Goal: Task Accomplishment & Management: Manage account settings

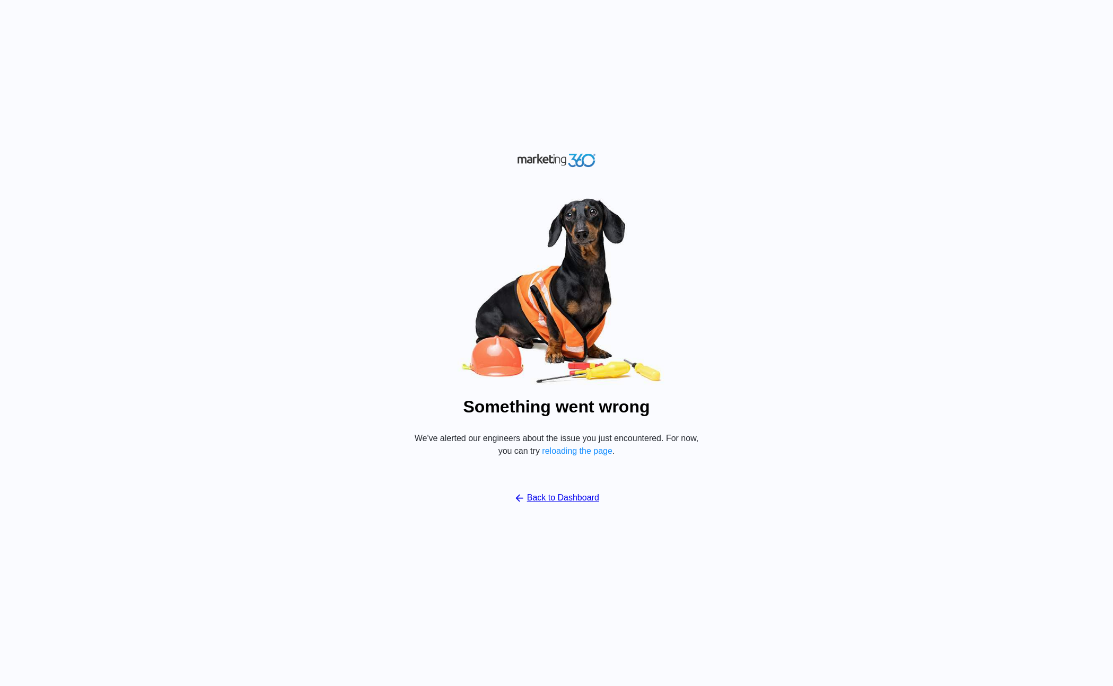
click at [579, 452] on button "reloading the page" at bounding box center [577, 451] width 71 height 10
click at [567, 497] on link "Back to Dashboard" at bounding box center [556, 498] width 85 height 13
click at [572, 496] on link "Back to Dashboard" at bounding box center [556, 498] width 85 height 13
click at [589, 451] on button "reloading the page" at bounding box center [577, 451] width 71 height 10
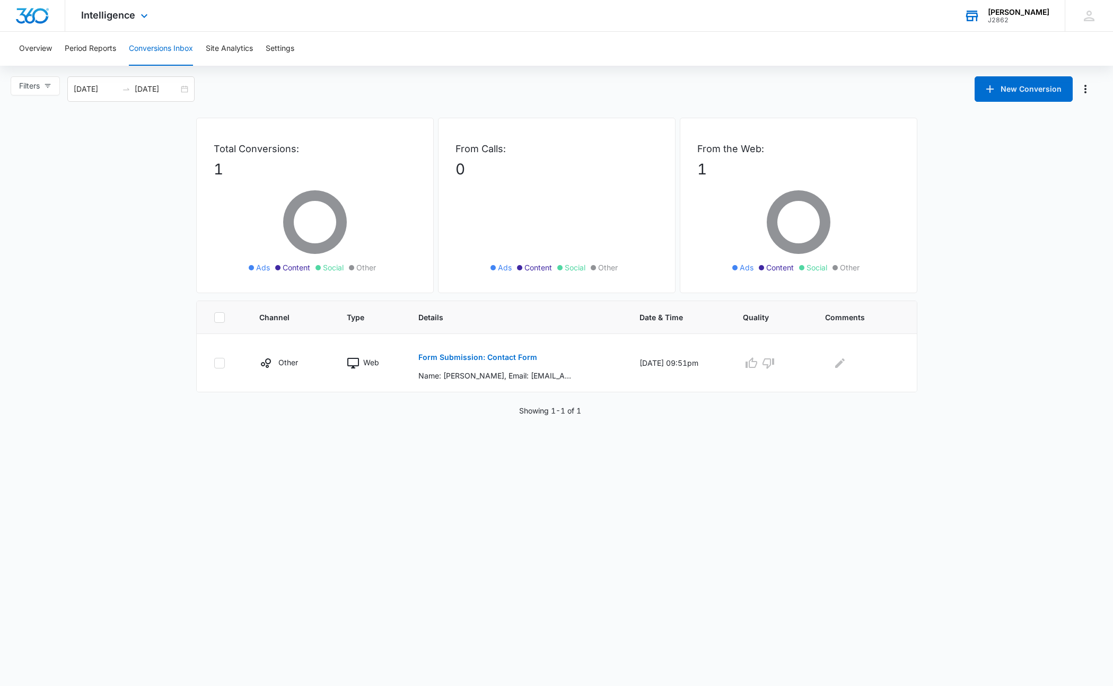
click at [1021, 11] on div "Kyle Lewis" at bounding box center [1019, 12] width 62 height 8
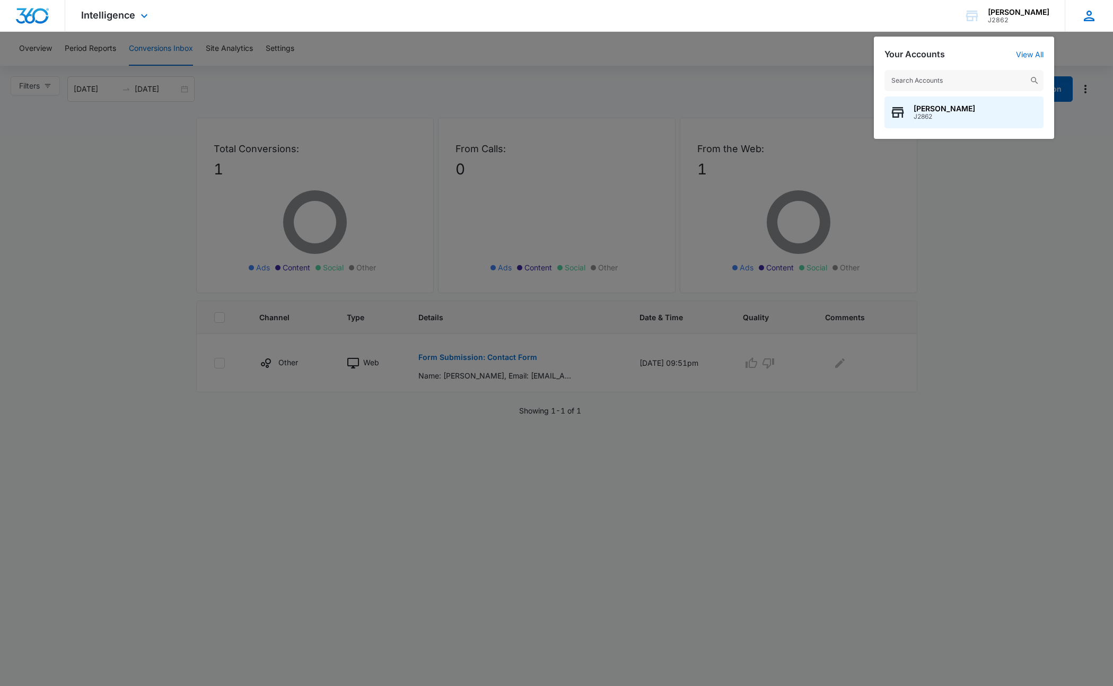
click at [1086, 6] on div "KL Kyle Lewis kyle.lewis1025@gmail.com My Profile Notifications Support Logout …" at bounding box center [1089, 15] width 48 height 31
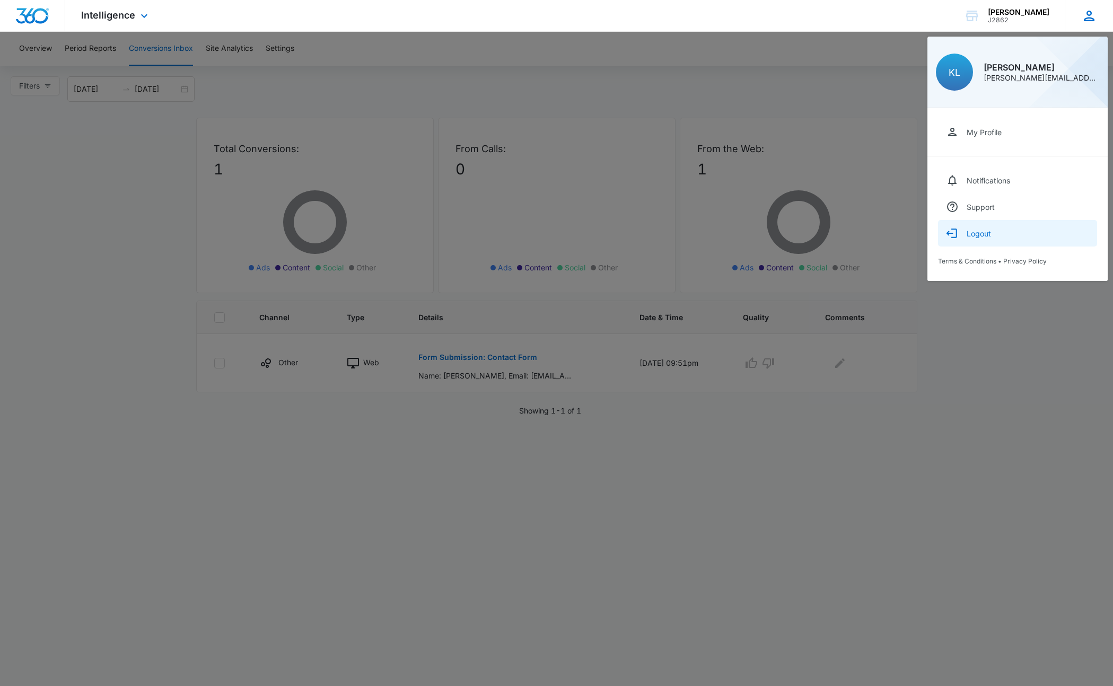
click at [981, 230] on div "Logout" at bounding box center [979, 233] width 24 height 9
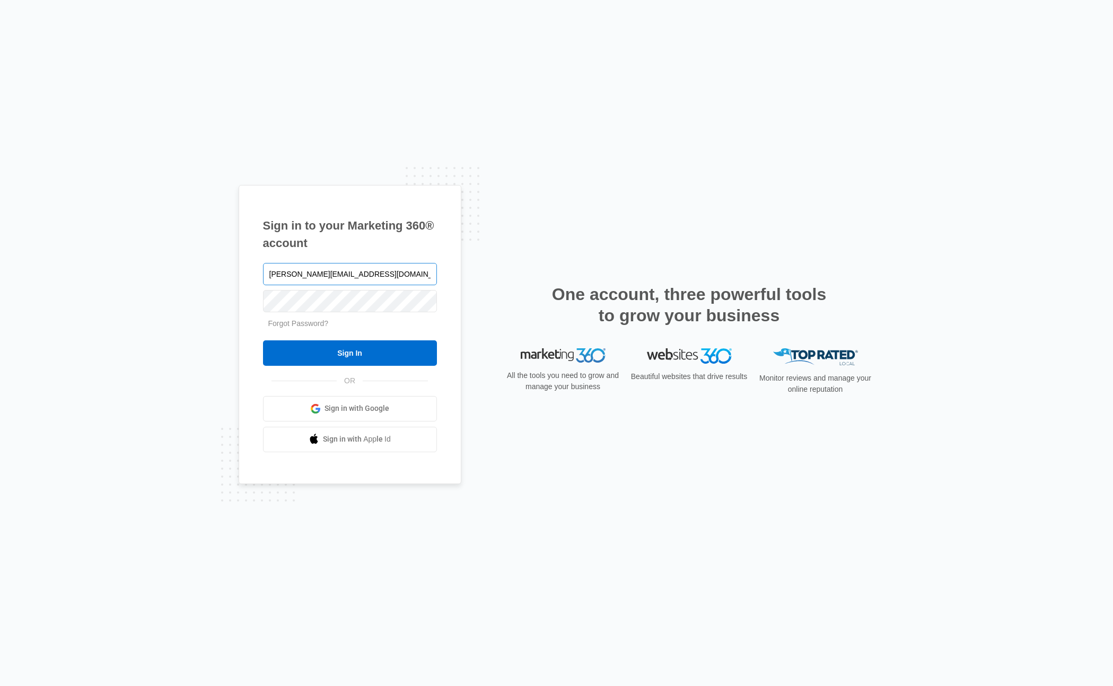
click at [392, 275] on input "Kyle.Lewis1025@gmail.com" at bounding box center [350, 274] width 174 height 22
type input "Kyle.lewis@Marketing360.com"
click at [369, 353] on input "Sign In" at bounding box center [350, 352] width 174 height 25
